Goal: Task Accomplishment & Management: Use online tool/utility

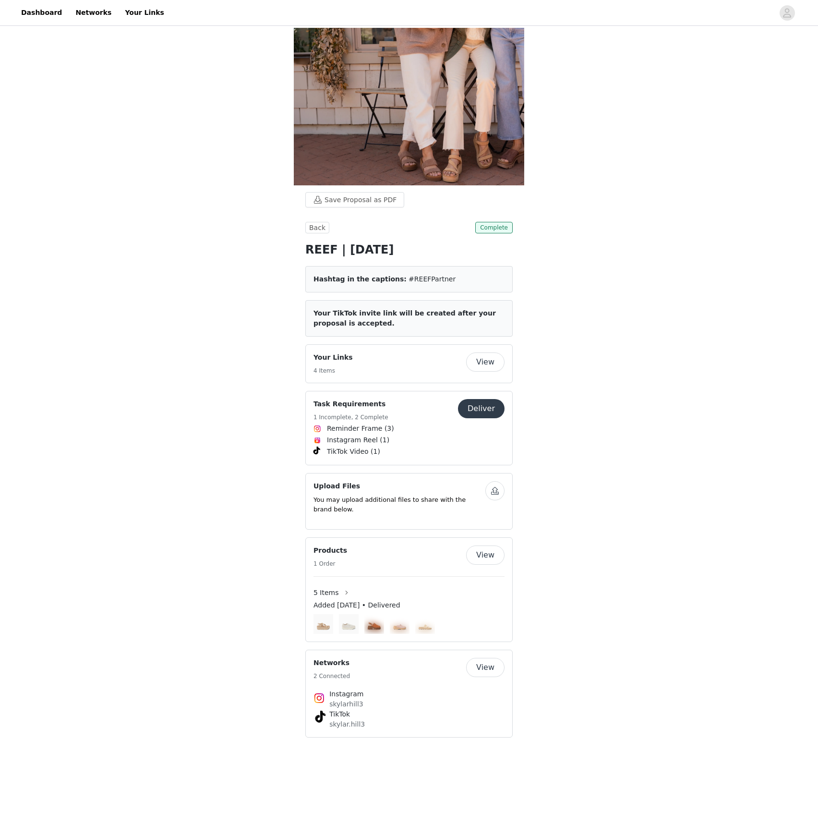
click at [488, 409] on button "Deliver" at bounding box center [481, 408] width 47 height 19
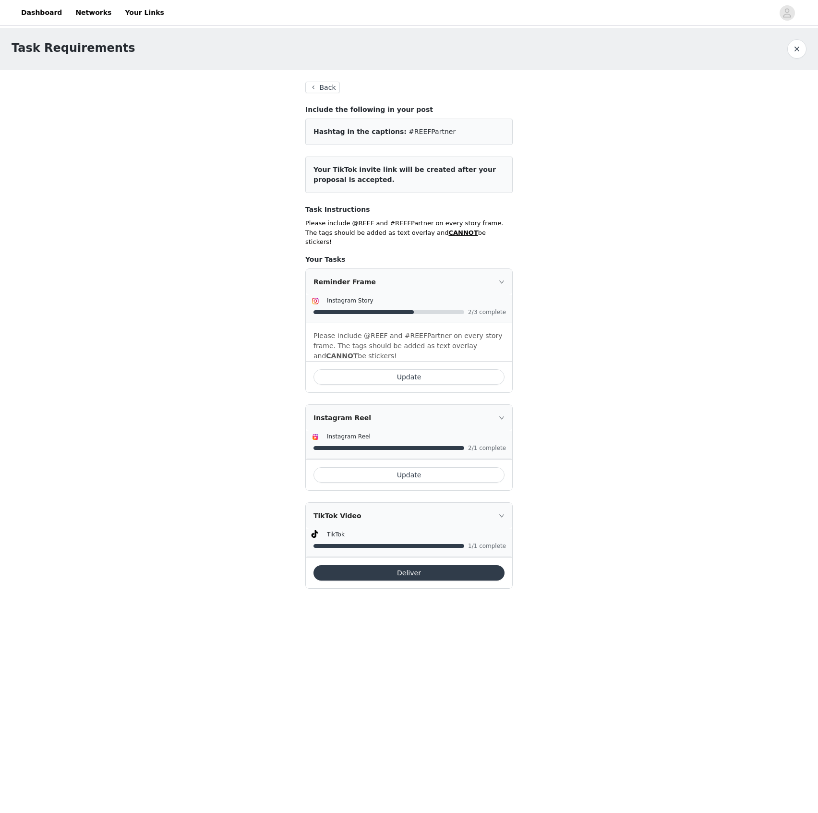
click at [444, 370] on button "Update" at bounding box center [409, 376] width 191 height 15
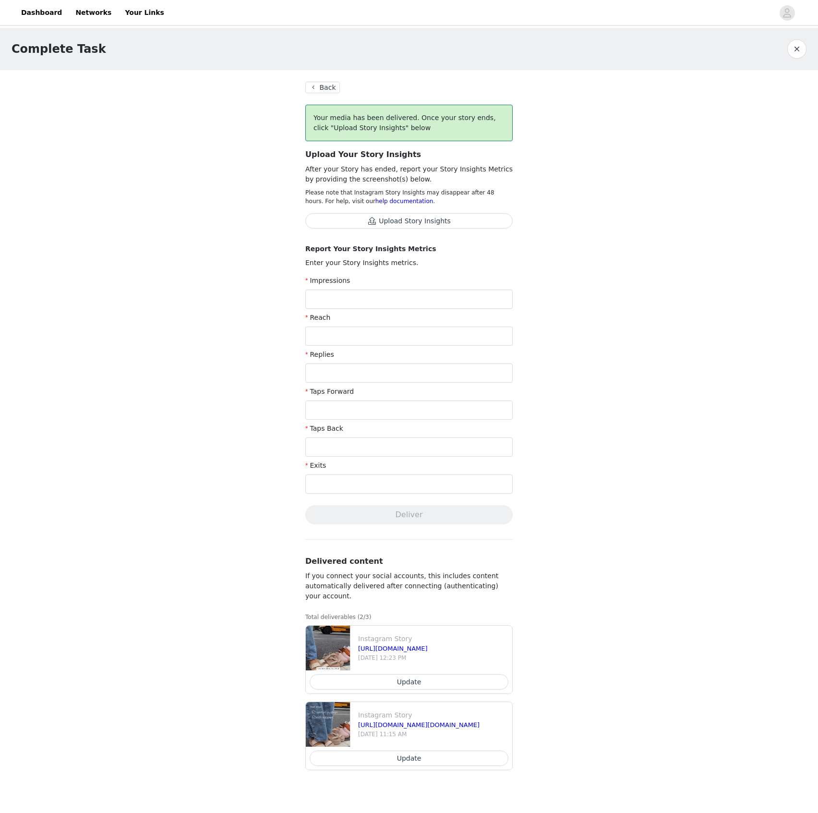
click at [429, 678] on button "Update" at bounding box center [409, 681] width 199 height 15
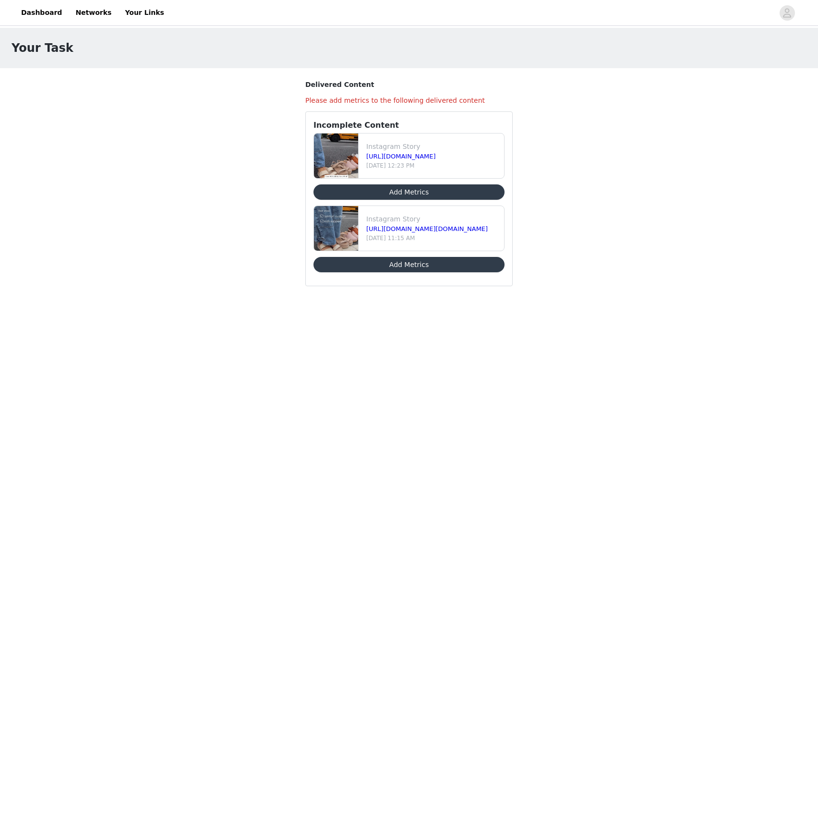
click at [614, 420] on body "Dashboard Networks Your Links Your Task Delivered Content Please add metrics to…" at bounding box center [409, 406] width 818 height 813
click at [43, 13] on link "Dashboard" at bounding box center [41, 13] width 52 height 22
